Goal: Find specific page/section: Find specific page/section

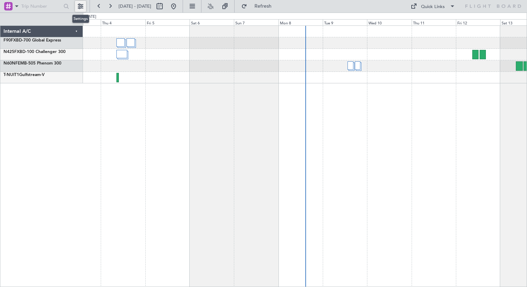
click at [80, 6] on button at bounding box center [80, 6] width 11 height 11
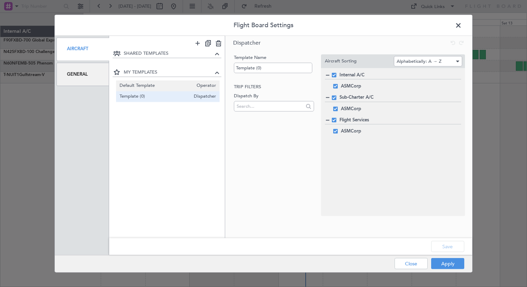
click at [149, 84] on span "Default Template" at bounding box center [157, 85] width 74 height 7
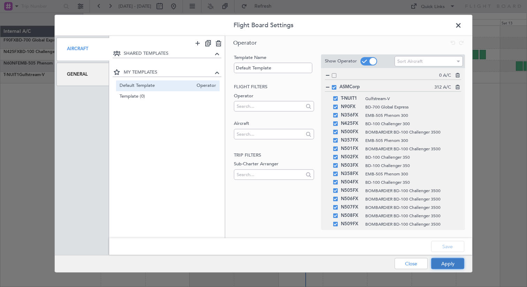
click at [452, 265] on button "Apply" at bounding box center [447, 263] width 33 height 11
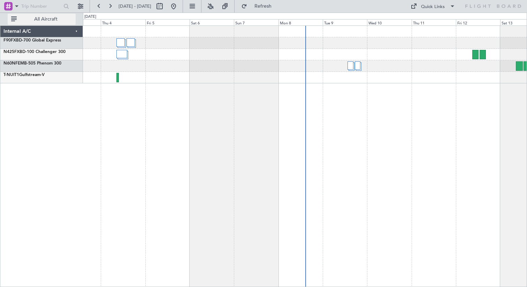
click at [14, 17] on button "All Aircraft" at bounding box center [42, 19] width 68 height 11
click at [14, 17] on button "Only With Activity" at bounding box center [42, 19] width 68 height 11
click at [77, 6] on button at bounding box center [80, 6] width 11 height 11
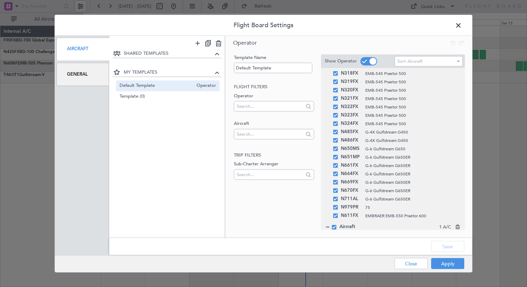
scroll to position [2502, 0]
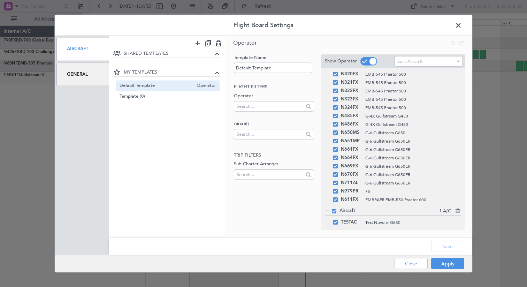
click at [285, 217] on div "Template Name Default Template Flight filters Operator Aircraft Trip filters Su…" at bounding box center [348, 135] width 247 height 168
click at [85, 56] on div "Aircraft" at bounding box center [82, 48] width 53 height 23
click at [85, 76] on div "General" at bounding box center [82, 73] width 53 height 23
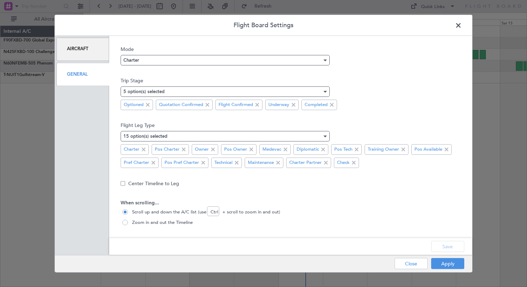
scroll to position [35, 0]
click at [121, 181] on span at bounding box center [123, 182] width 5 height 5
click at [126, 180] on input "checkbox" at bounding box center [126, 180] width 0 height 0
click at [447, 248] on button "Save" at bounding box center [447, 246] width 33 height 11
click at [452, 264] on button "Apply" at bounding box center [447, 263] width 33 height 11
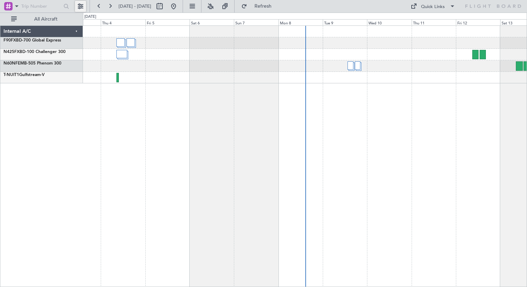
click at [82, 9] on button at bounding box center [80, 6] width 11 height 11
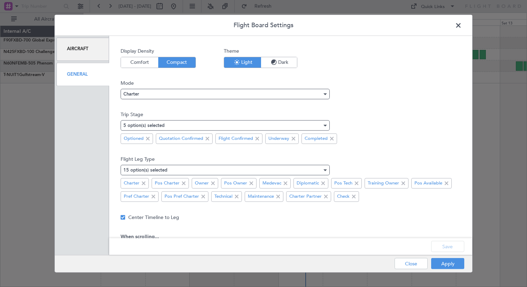
click at [91, 73] on div "General" at bounding box center [82, 73] width 53 height 23
click at [86, 45] on div "Aircraft" at bounding box center [82, 48] width 53 height 23
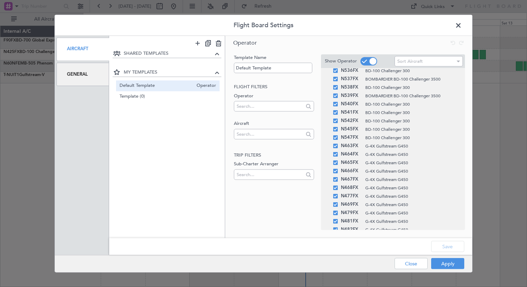
scroll to position [432, 0]
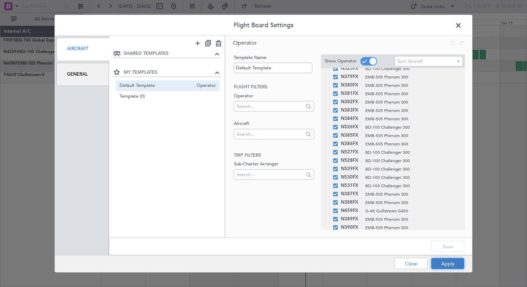
click at [447, 262] on button "Apply" at bounding box center [447, 263] width 33 height 11
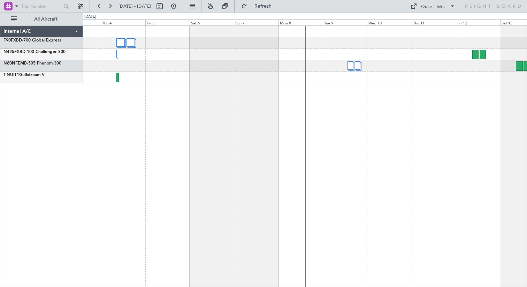
click at [75, 30] on div "Internal A/C" at bounding box center [41, 32] width 83 height 12
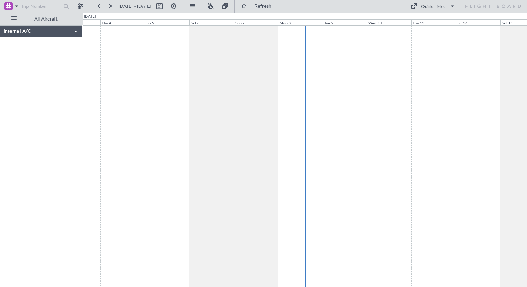
click at [76, 32] on div "Internal A/C" at bounding box center [41, 32] width 82 height 12
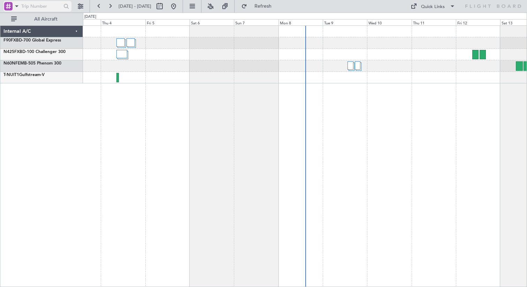
click at [15, 9] on span at bounding box center [17, 6] width 8 height 9
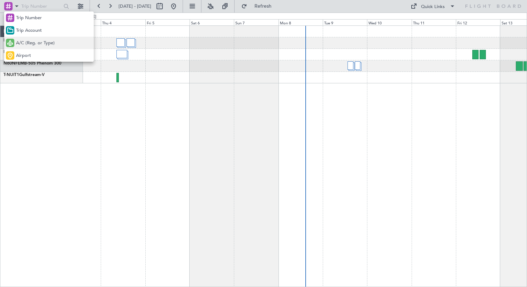
click at [28, 42] on span "A/C (Reg. or Type)" at bounding box center [35, 43] width 39 height 7
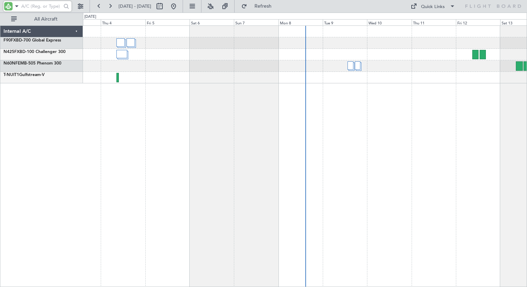
click at [30, 7] on input "text" at bounding box center [40, 6] width 39 height 10
click at [47, 5] on input "N425fx" at bounding box center [40, 6] width 39 height 10
type input "N425FX"
